Goal: Task Accomplishment & Management: Manage account settings

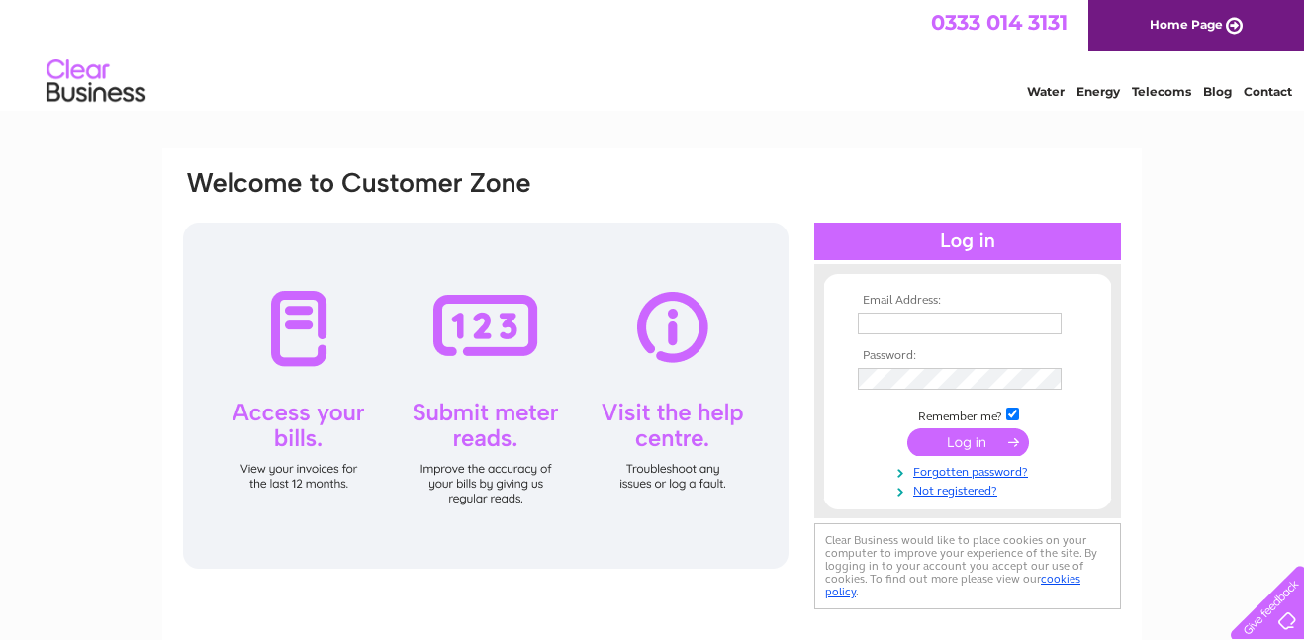
type input "[EMAIL_ADDRESS][DOMAIN_NAME]"
click at [961, 441] on input "submit" at bounding box center [968, 442] width 122 height 28
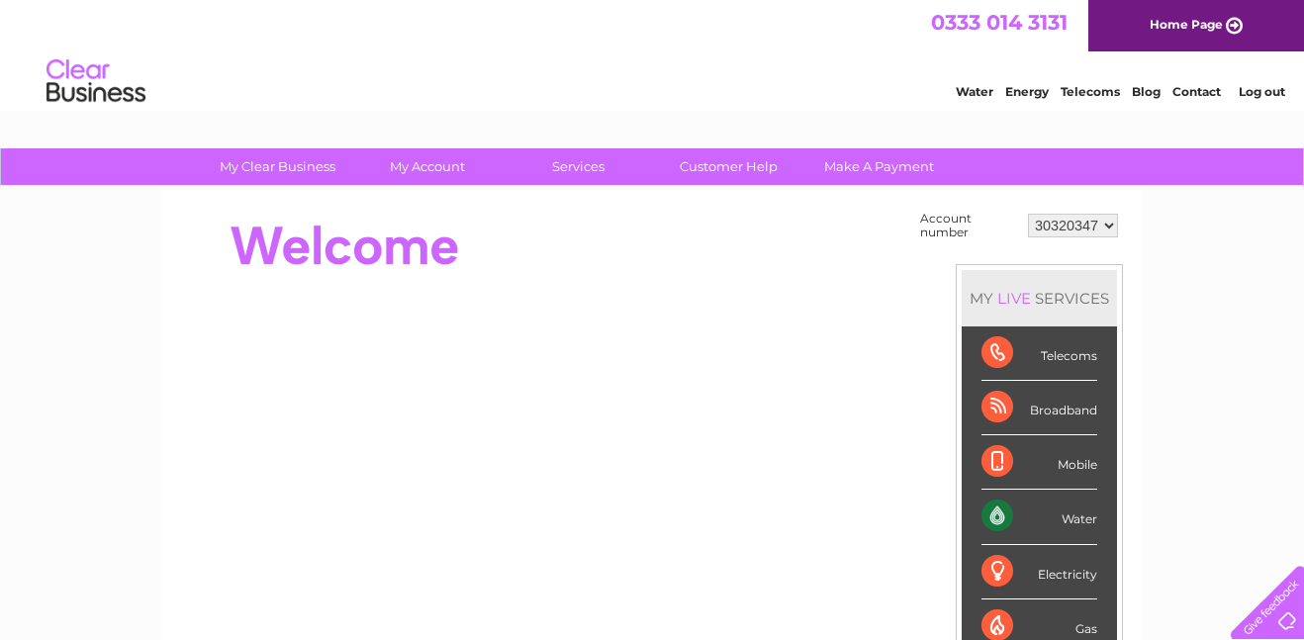
click at [967, 87] on link "Water" at bounding box center [975, 91] width 38 height 15
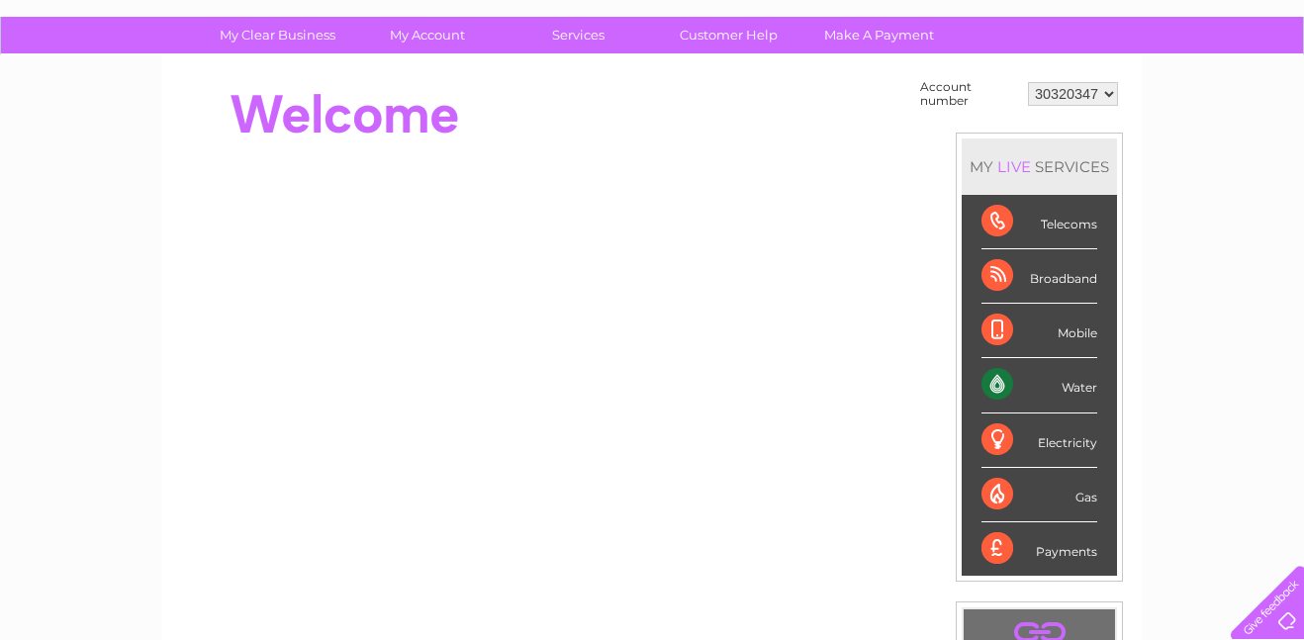
scroll to position [136, 0]
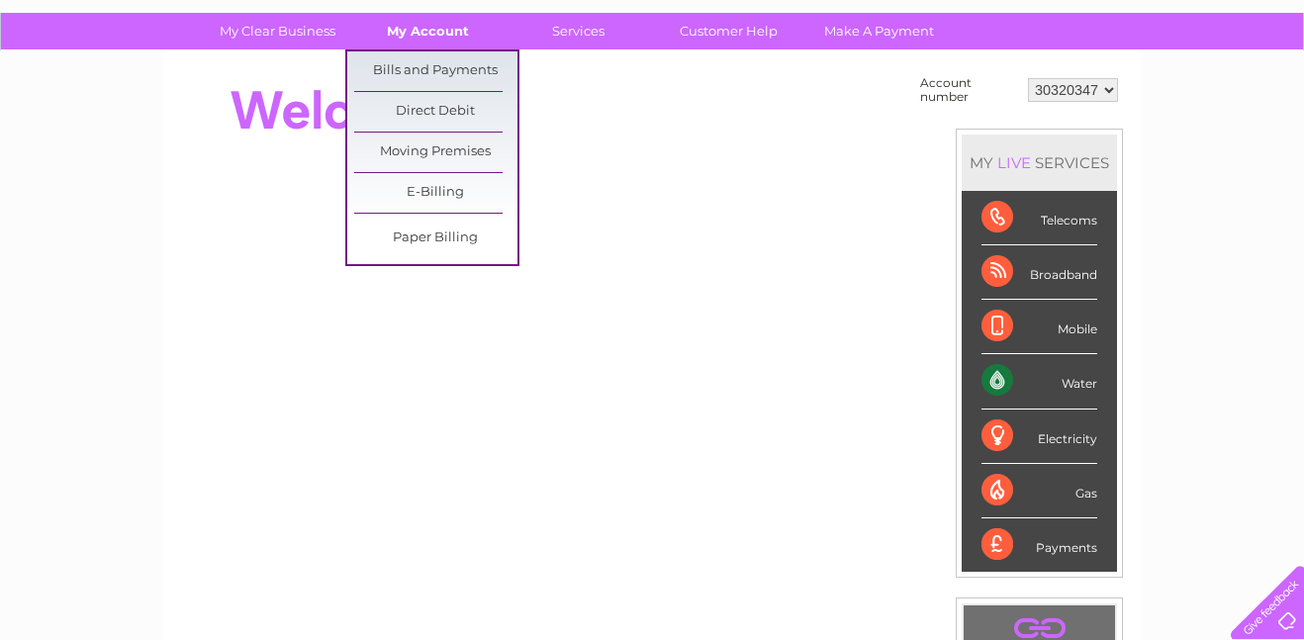
click at [443, 36] on link "My Account" at bounding box center [427, 31] width 163 height 37
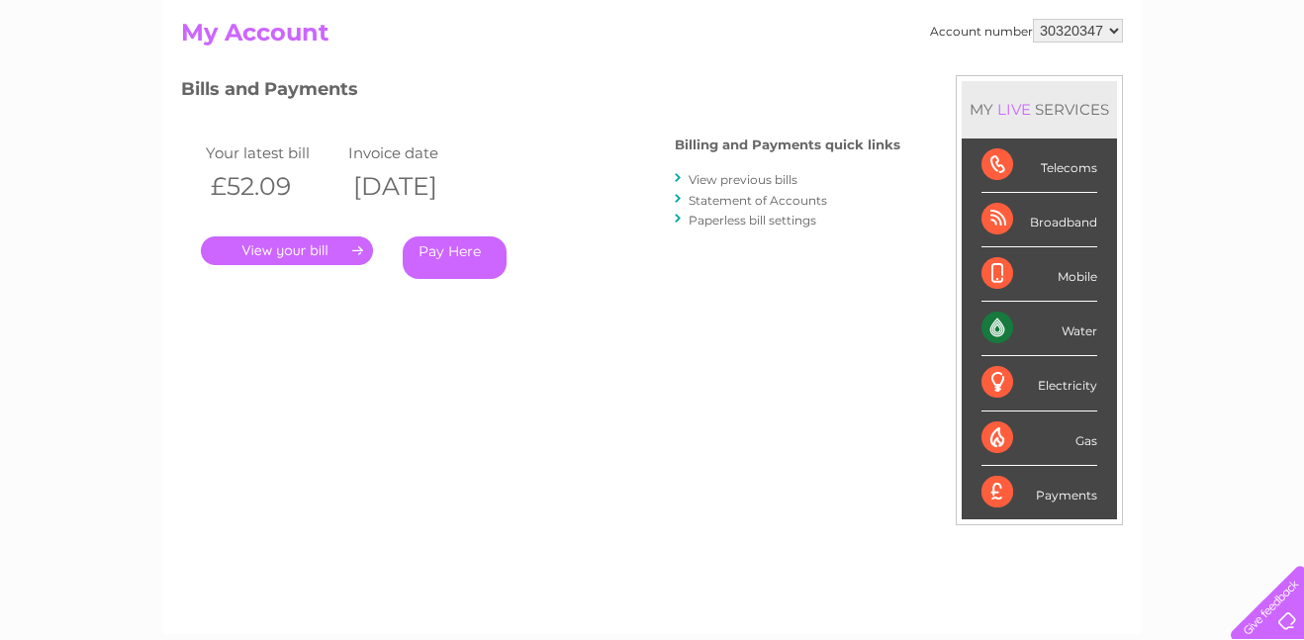
scroll to position [212, 0]
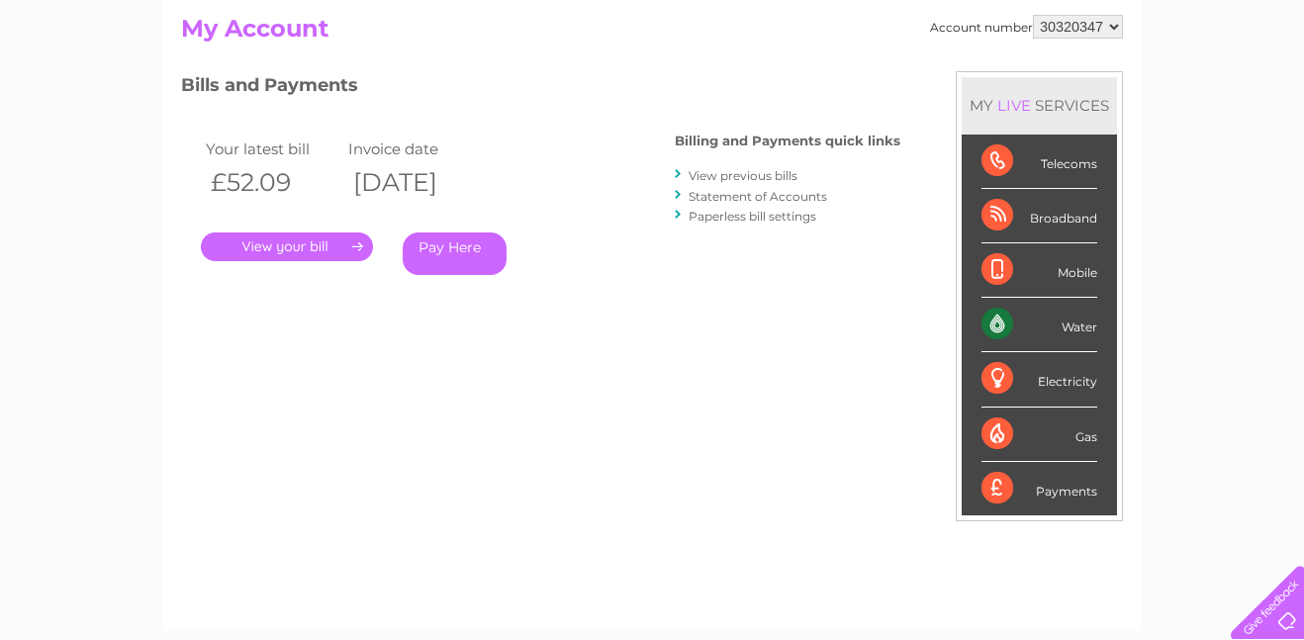
click at [283, 251] on link "." at bounding box center [287, 247] width 172 height 29
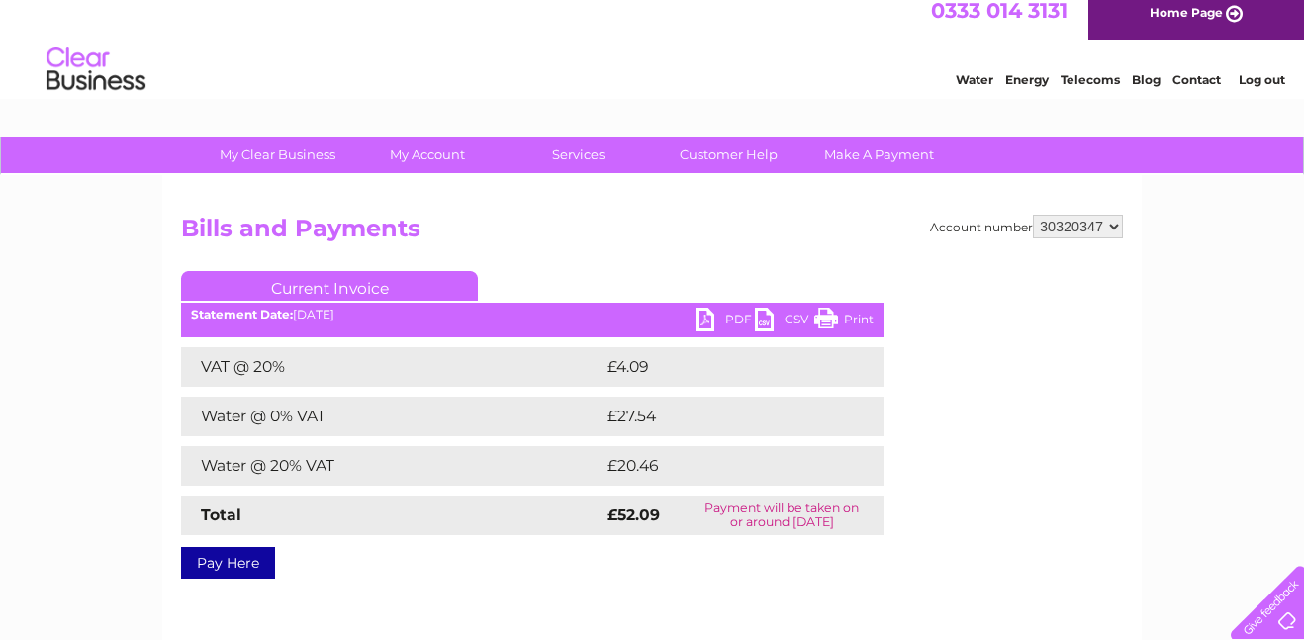
scroll to position [11, 0]
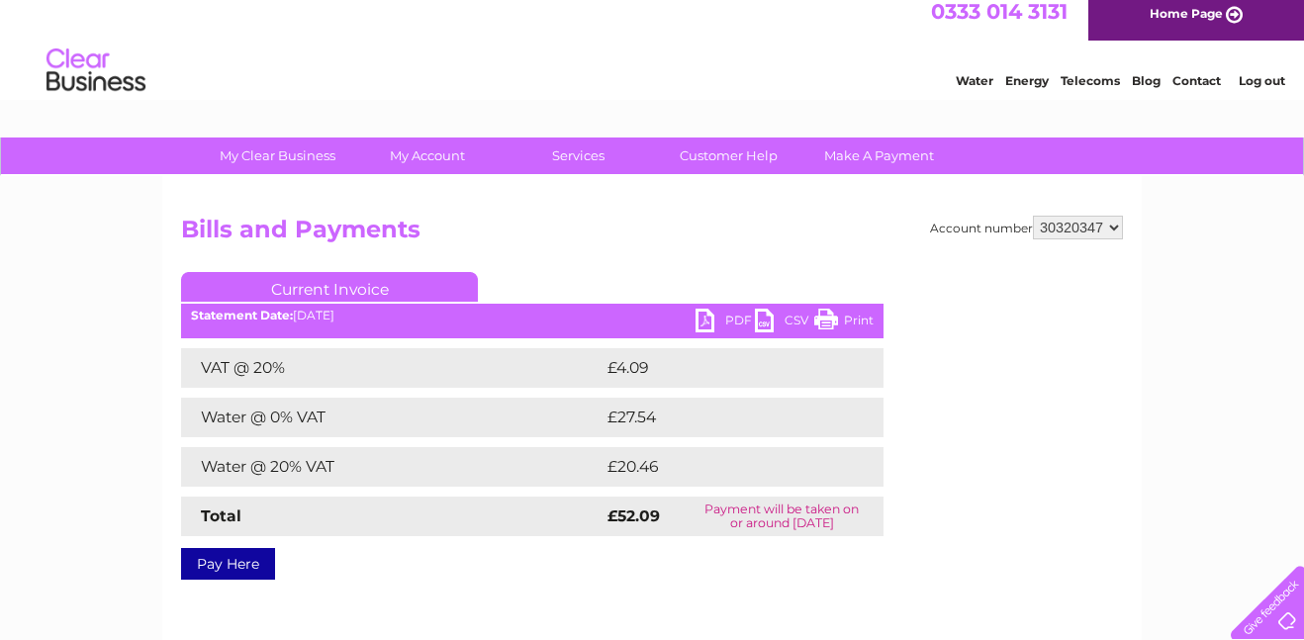
click at [1116, 228] on select "30320347" at bounding box center [1078, 228] width 90 height 24
click at [1137, 226] on div "Account number 30320347 Bills and Payments Current Invoice PDF CSV Print VAT @ …" at bounding box center [652, 453] width 980 height 554
